Goal: Task Accomplishment & Management: Manage account settings

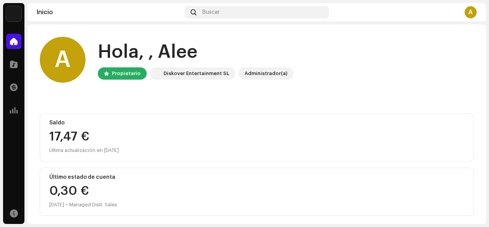
click at [304, 70] on div "A Hola, , Alee Propietario Diskover Entertainment SL Administrador(a)" at bounding box center [257, 60] width 434 height 46
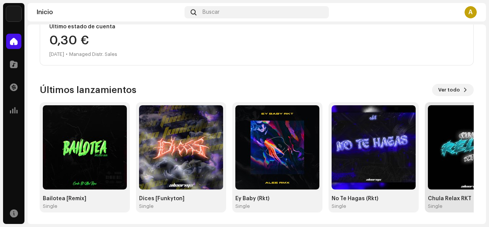
click at [450, 181] on img at bounding box center [470, 147] width 84 height 84
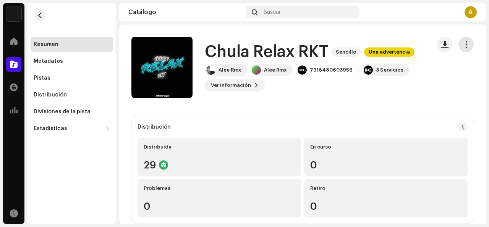
click at [463, 45] on span "button" at bounding box center [466, 44] width 7 height 6
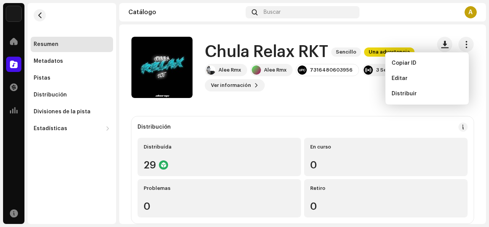
click at [359, 89] on div "Alee Rmx Alee Rmx 7316480603956 3 Servicios Ver información" at bounding box center [315, 78] width 220 height 28
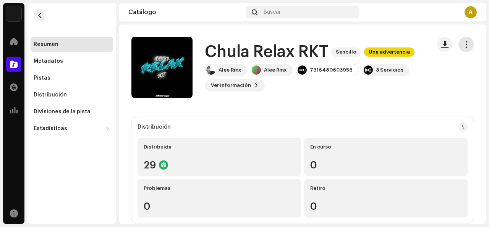
click at [463, 43] on span "button" at bounding box center [466, 44] width 7 height 6
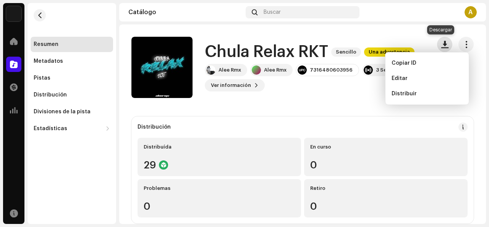
click at [442, 44] on span "button" at bounding box center [445, 44] width 7 height 6
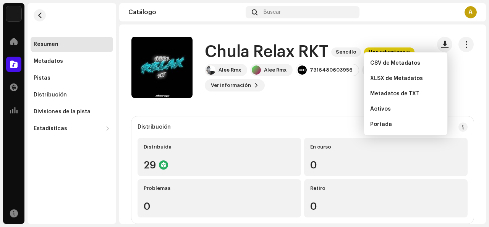
click at [460, 52] on div at bounding box center [455, 67] width 37 height 61
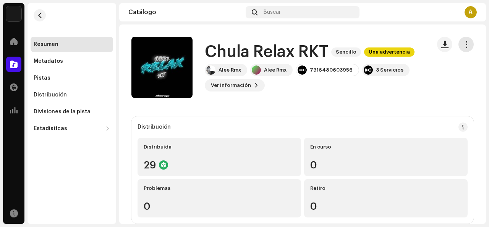
click at [461, 49] on button "button" at bounding box center [466, 44] width 15 height 15
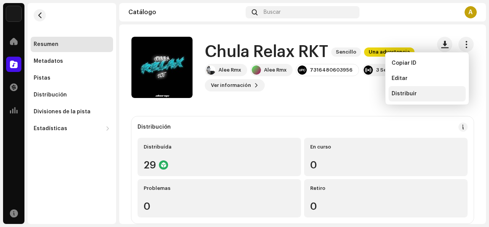
click at [408, 90] on div "Distribuir" at bounding box center [427, 93] width 77 height 15
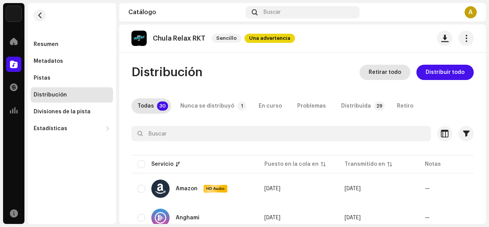
click at [395, 76] on span "Retirar todo" at bounding box center [385, 72] width 33 height 15
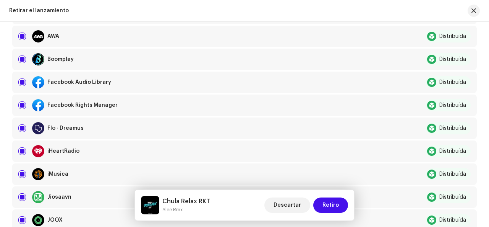
scroll to position [721, 0]
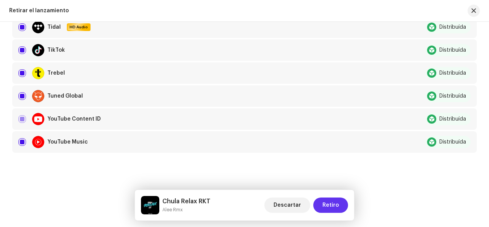
click at [339, 206] on span "Retiro" at bounding box center [331, 204] width 16 height 15
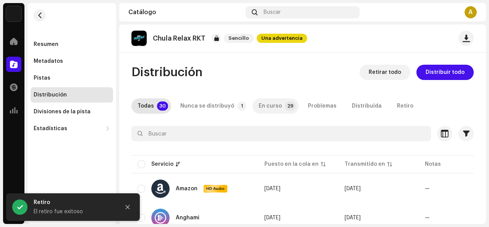
click at [266, 106] on div "En curso" at bounding box center [270, 105] width 23 height 15
